Goal: Task Accomplishment & Management: Manage account settings

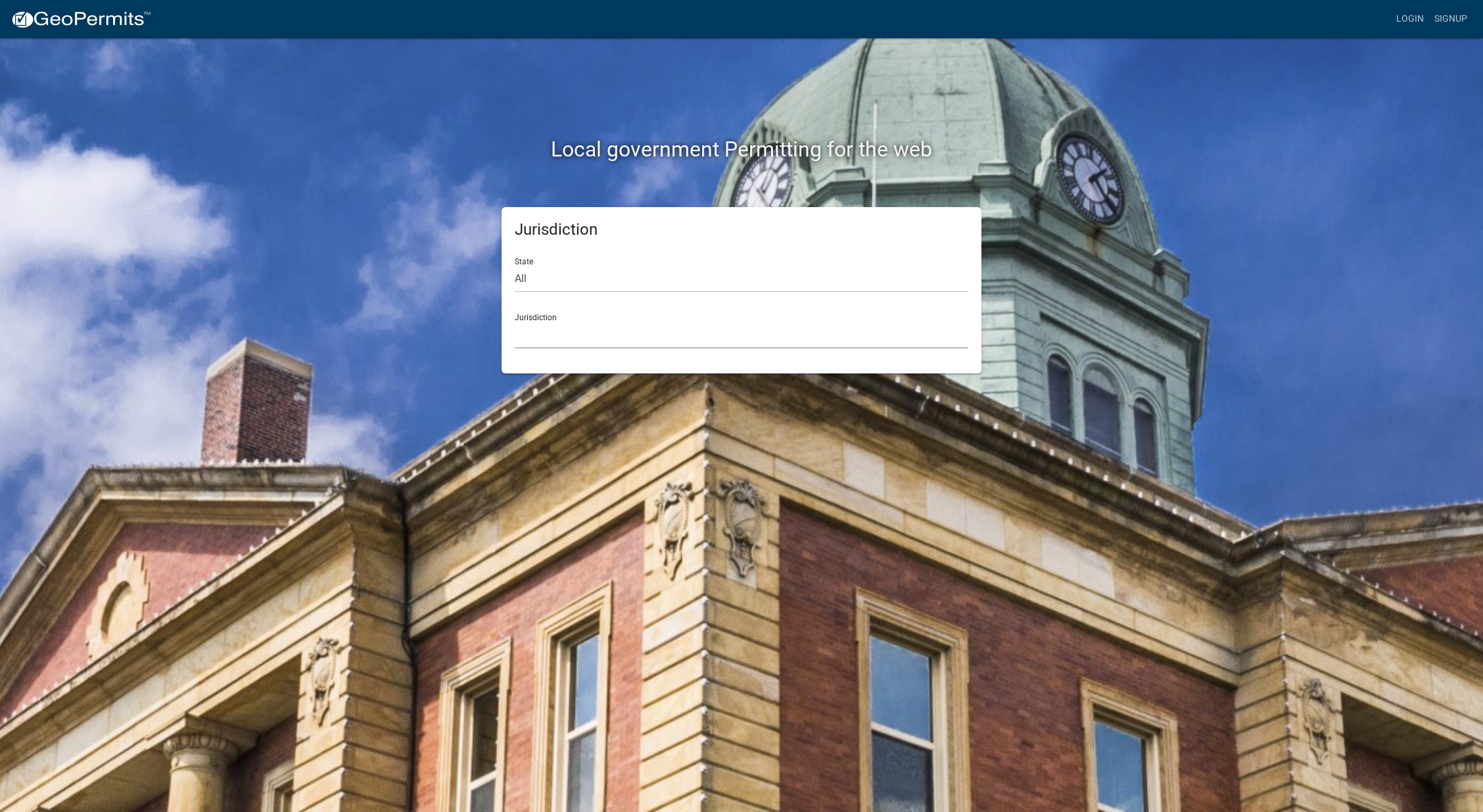
click at [539, 324] on select "[GEOGRAPHIC_DATA], [US_STATE] [GEOGRAPHIC_DATA], [US_STATE][PERSON_NAME][GEOGRA…" at bounding box center [741, 335] width 453 height 27
click at [594, 285] on select "All [US_STATE] [US_STATE] [US_STATE] [US_STATE] [US_STATE] [US_STATE] [US_STATE…" at bounding box center [741, 278] width 453 height 27
select select "[US_STATE]"
click at [514, 265] on select "All [US_STATE] [US_STATE] [US_STATE] [US_STATE] [US_STATE] [US_STATE] [US_STATE…" at bounding box center [741, 278] width 453 height 27
click at [551, 335] on select "City of [GEOGRAPHIC_DATA], [US_STATE] City of [GEOGRAPHIC_DATA], [US_STATE] Cit…" at bounding box center [741, 335] width 453 height 27
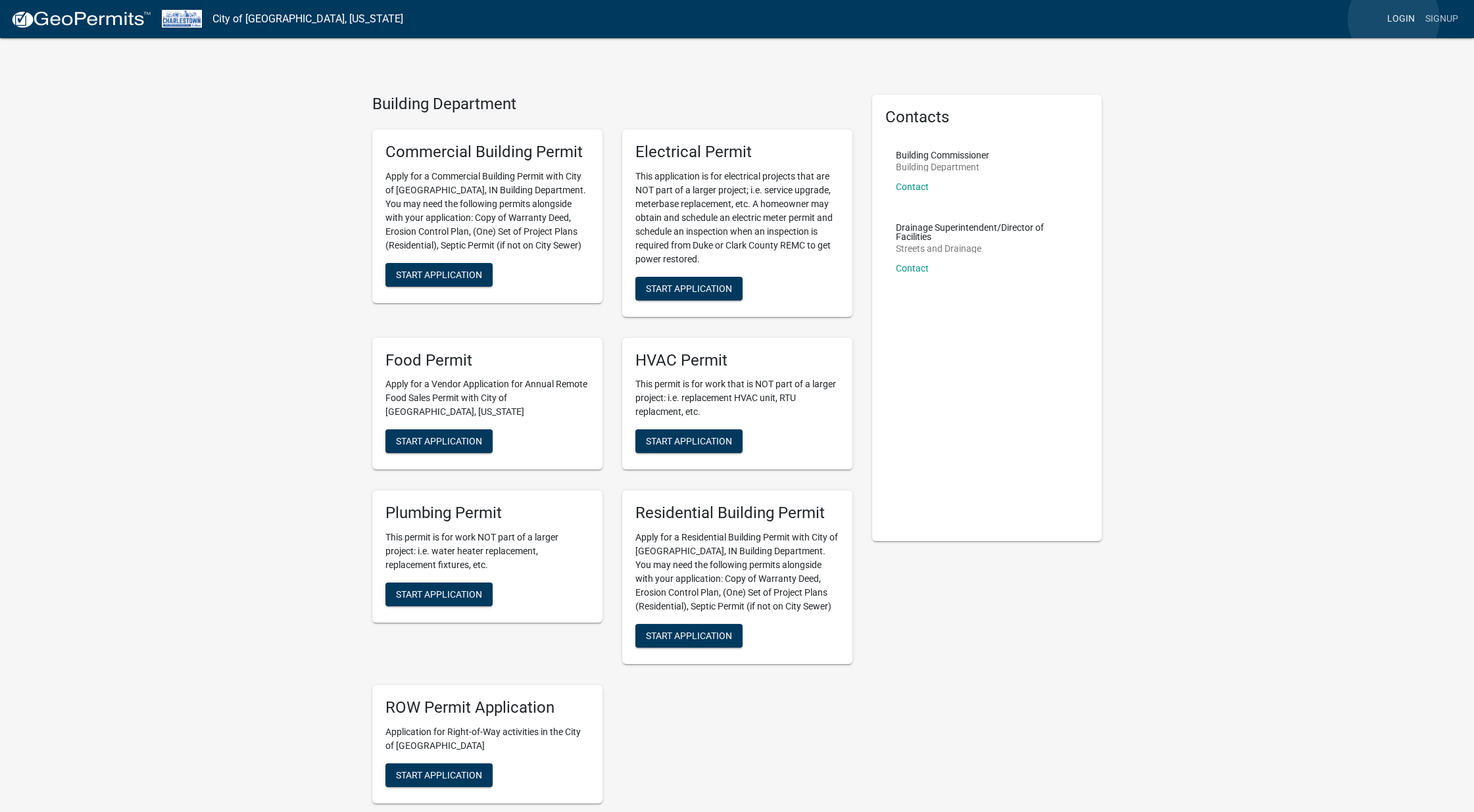
click at [1393, 19] on link "Login" at bounding box center [1401, 19] width 38 height 25
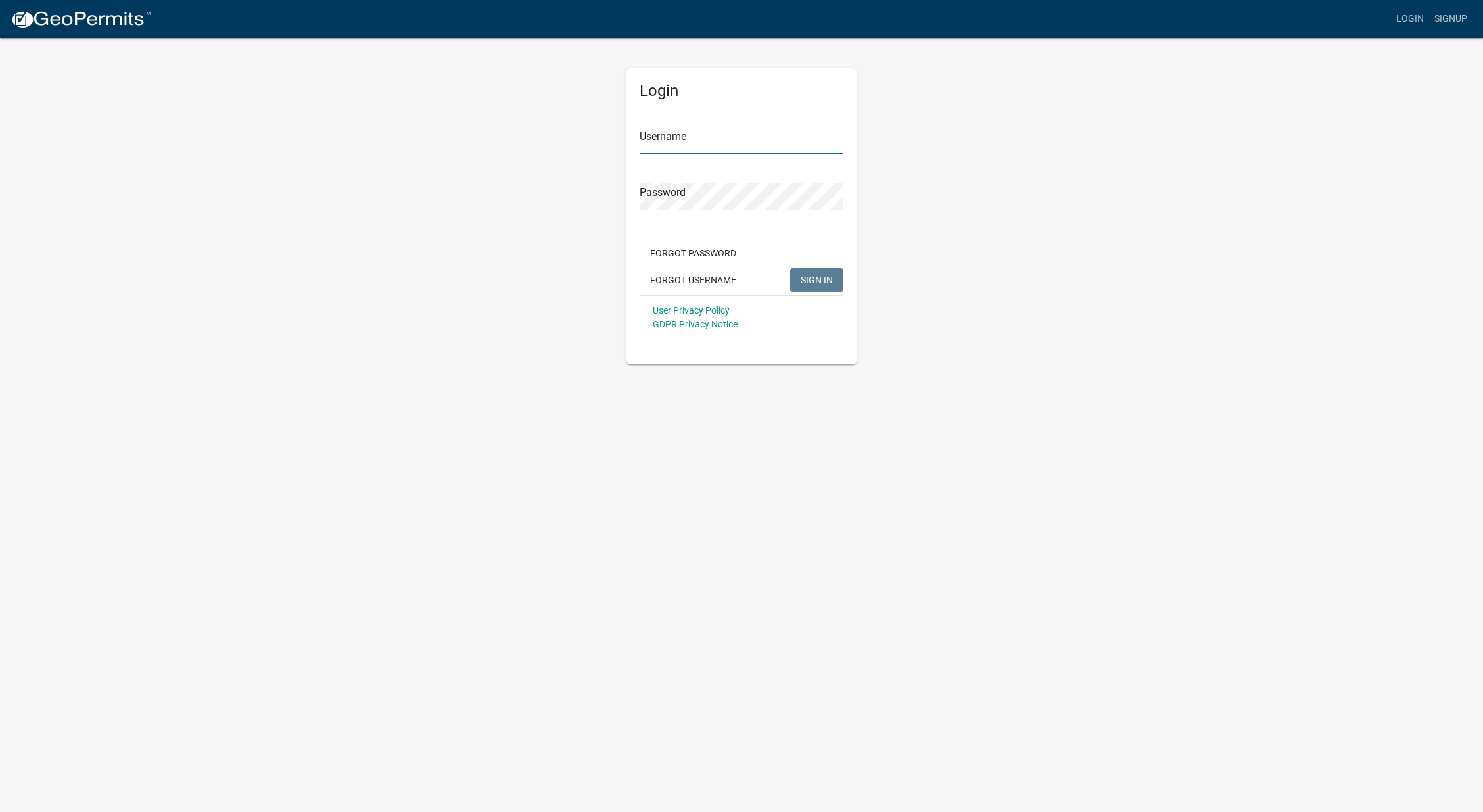
click at [675, 135] on input "Username" at bounding box center [741, 139] width 204 height 27
type input "tywebber"
click at [790, 269] on button "SIGN IN" at bounding box center [817, 280] width 53 height 23
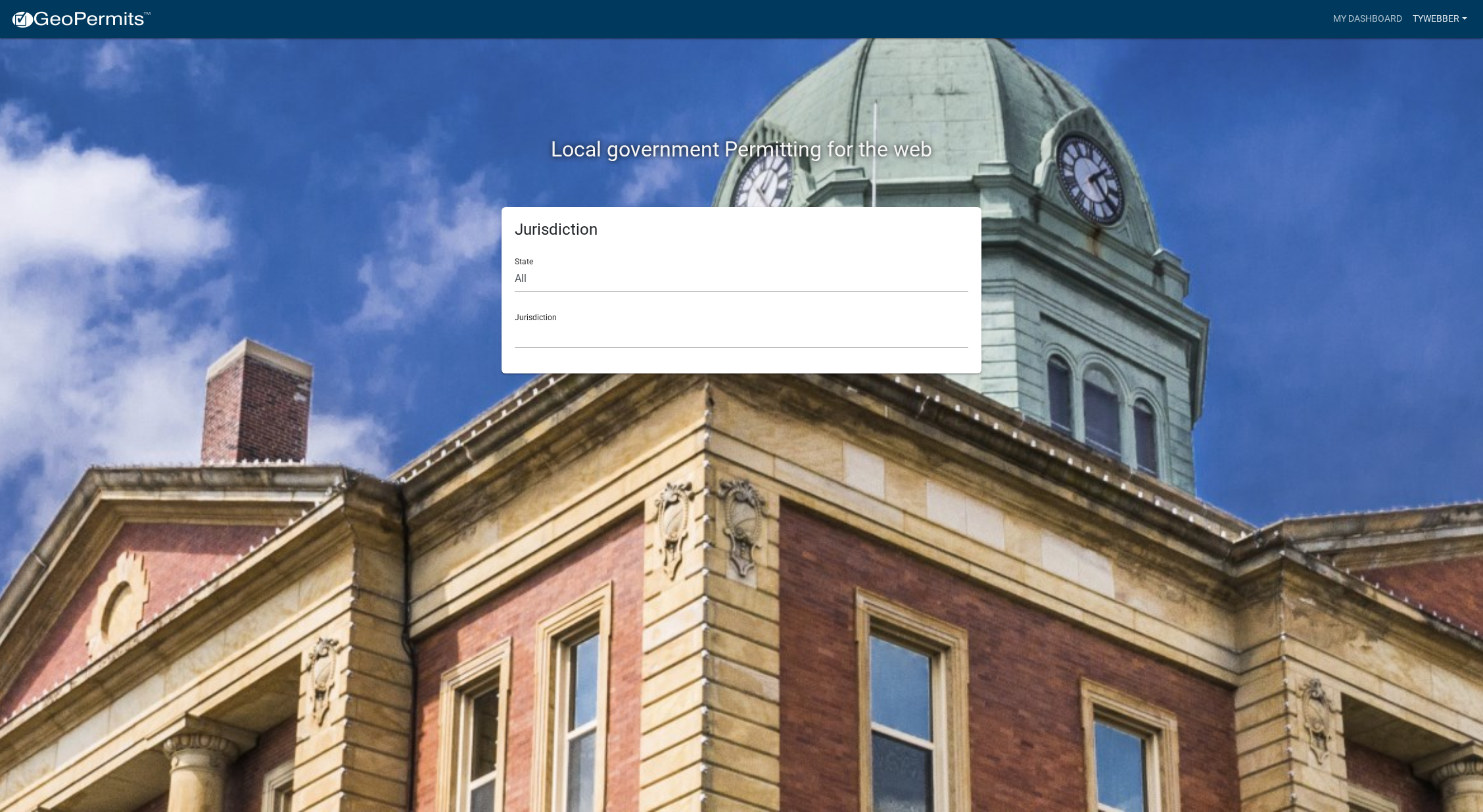
click at [1439, 26] on link "Tywebber" at bounding box center [1439, 19] width 65 height 25
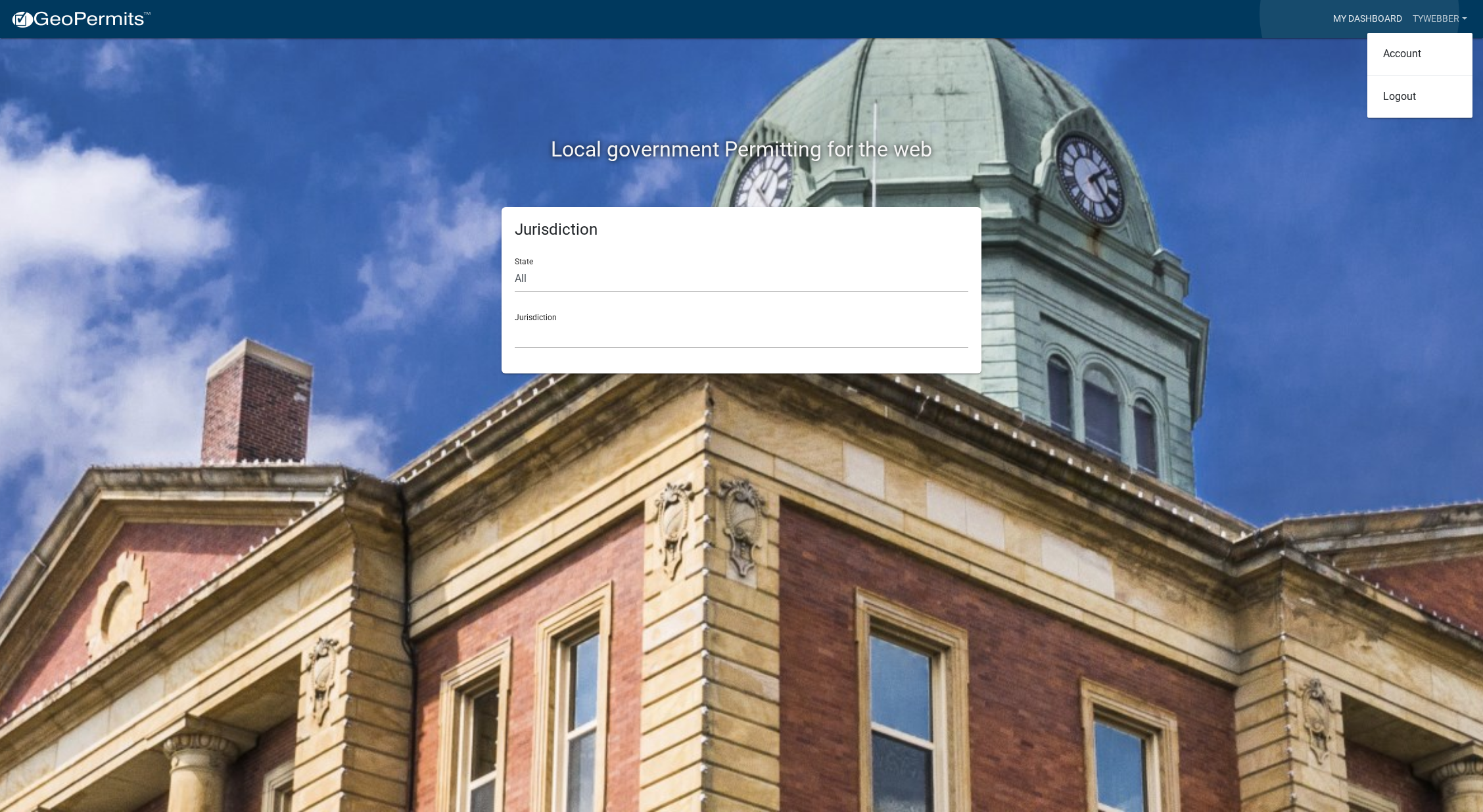
click at [1360, 15] on link "My Dashboard" at bounding box center [1368, 19] width 80 height 25
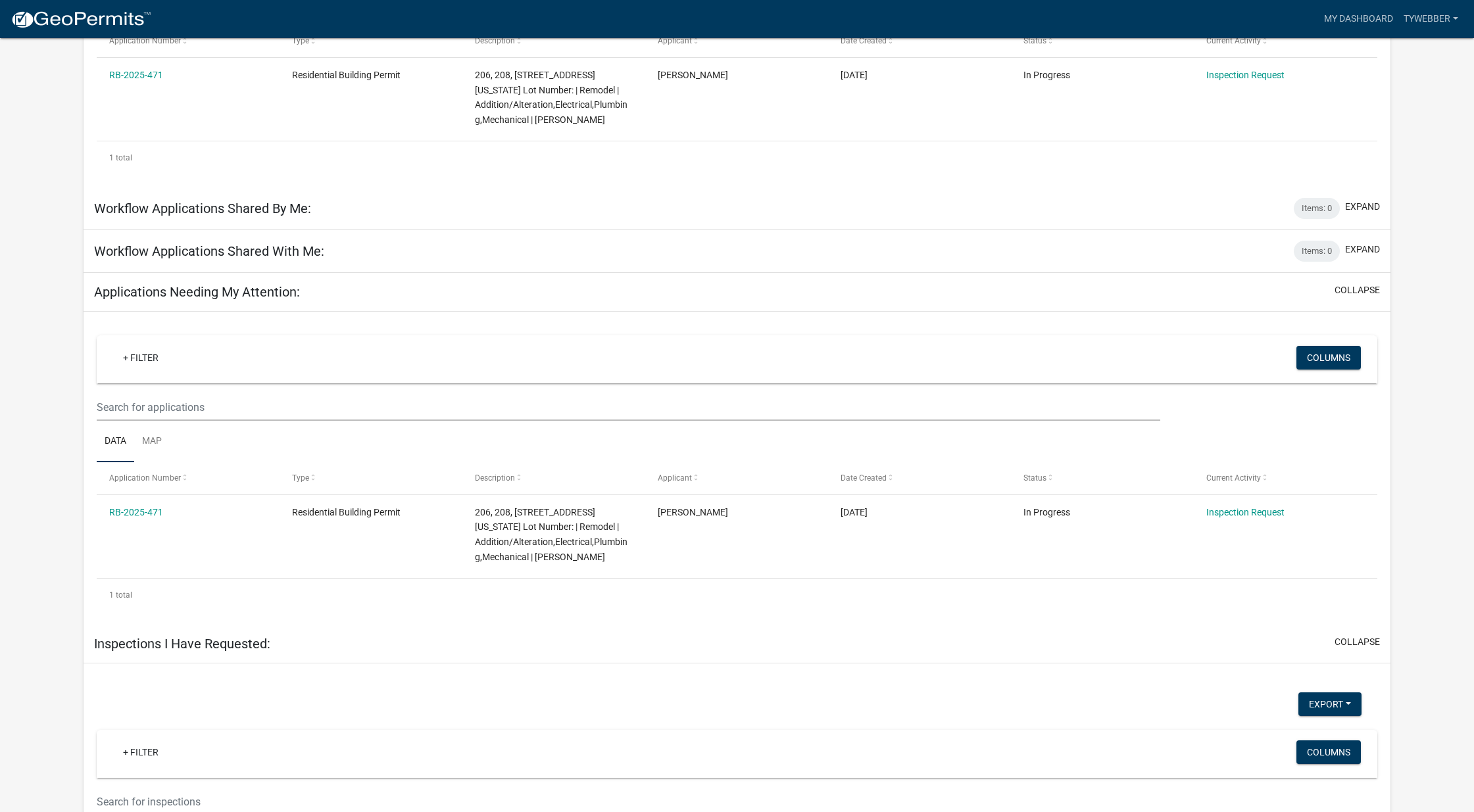
scroll to position [74, 0]
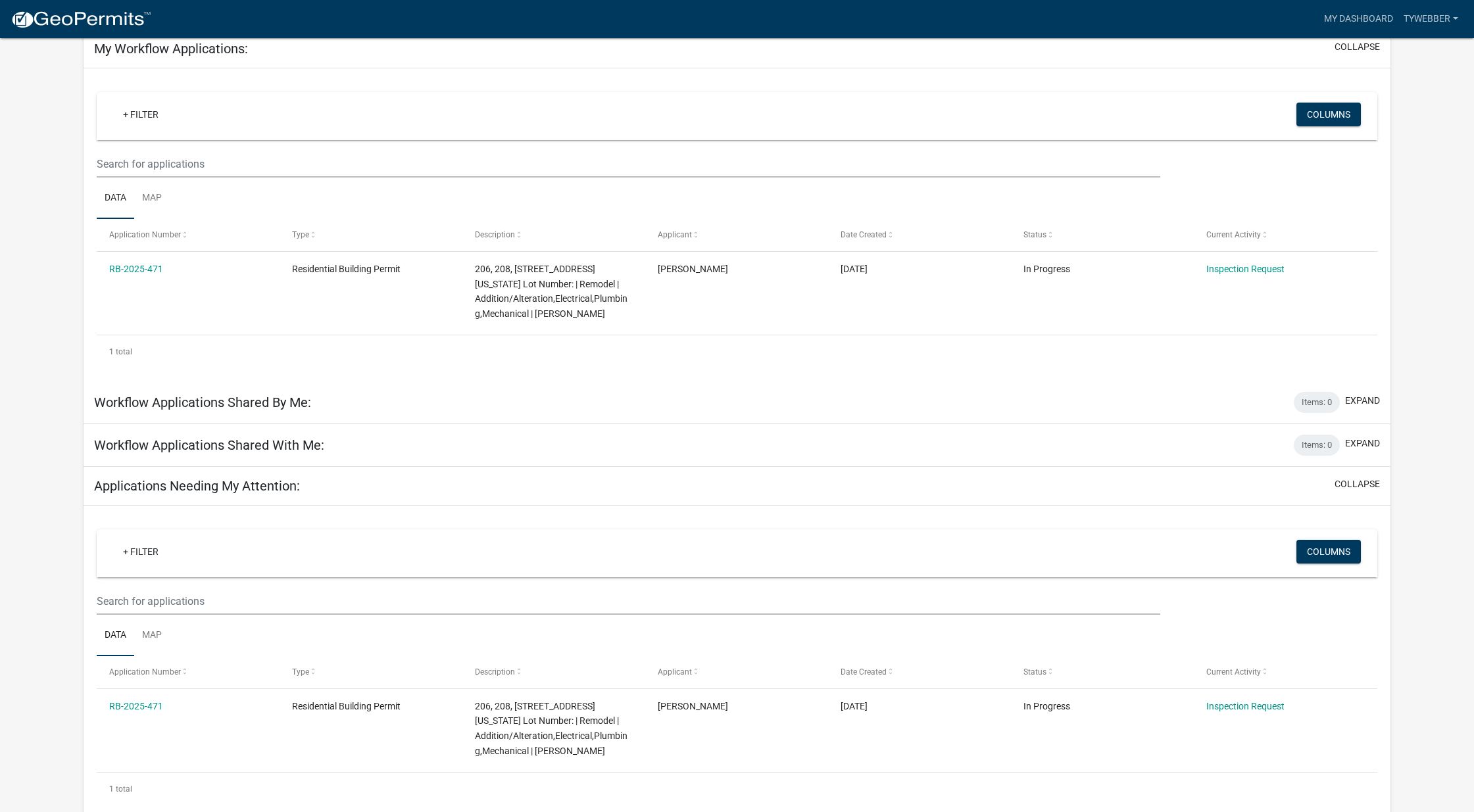
click at [750, 93] on div "+ Filter Columns" at bounding box center [737, 116] width 1268 height 48
